Goal: Information Seeking & Learning: Understand process/instructions

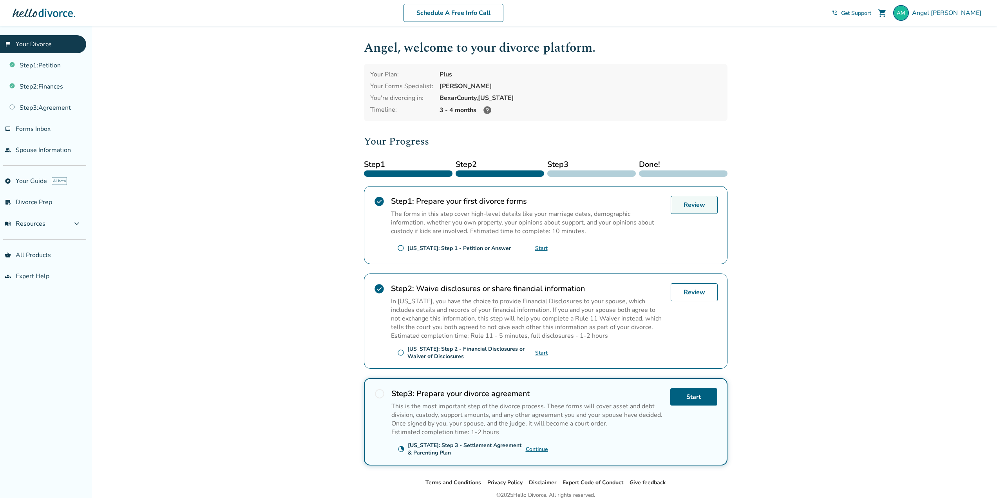
click at [700, 206] on link "Review" at bounding box center [694, 205] width 47 height 18
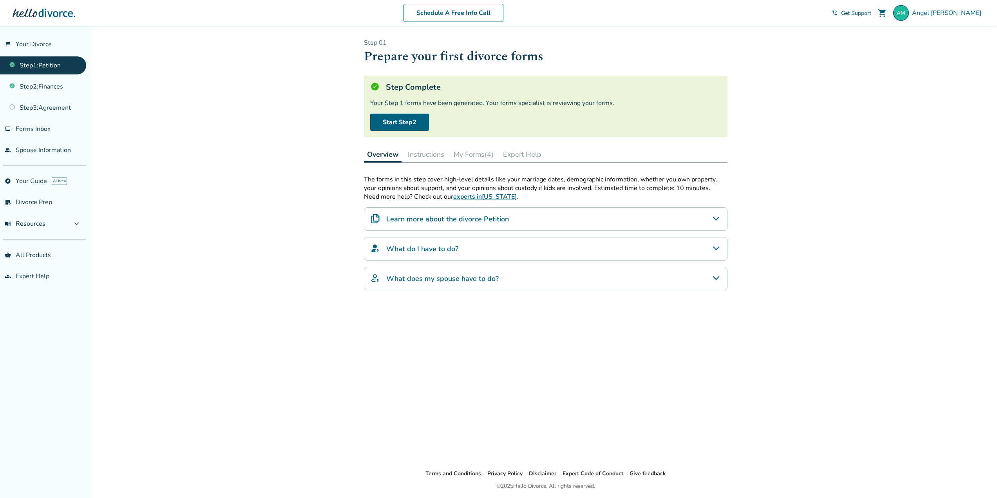
click at [437, 158] on button "Instructions" at bounding box center [426, 154] width 43 height 16
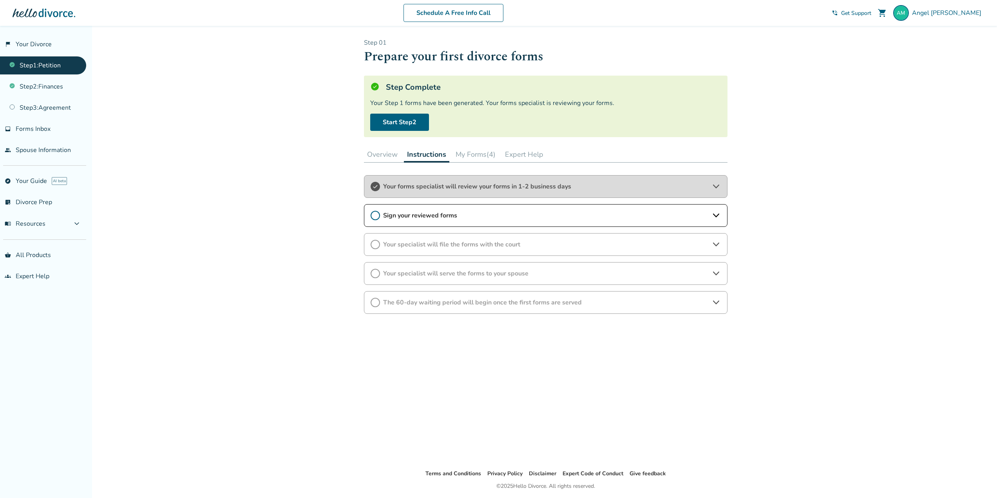
click at [472, 159] on button "My Forms (4)" at bounding box center [475, 154] width 46 height 16
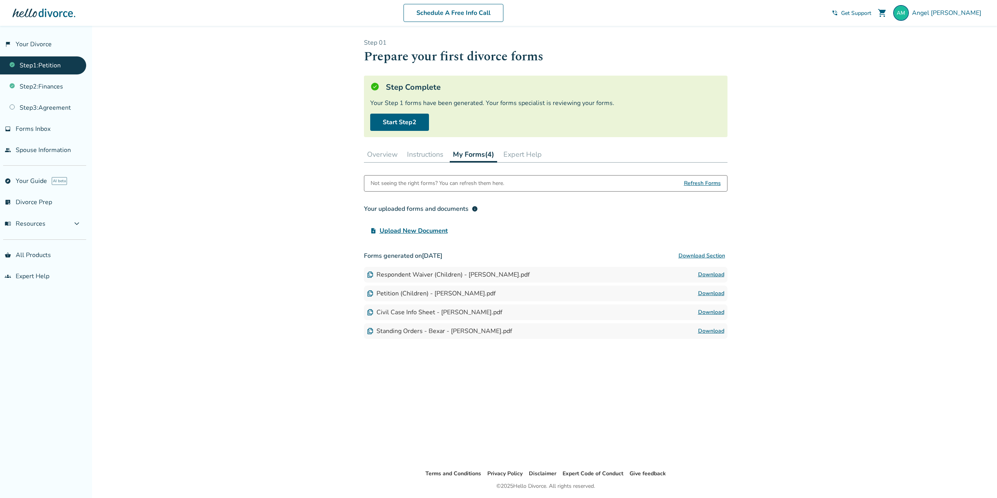
click at [446, 163] on div "Step 0 1 Prepare your first divorce forms Step Complete Your Step 1 forms have …" at bounding box center [545, 247] width 363 height 418
click at [438, 156] on button "Instructions" at bounding box center [425, 154] width 43 height 16
